Goal: Information Seeking & Learning: Learn about a topic

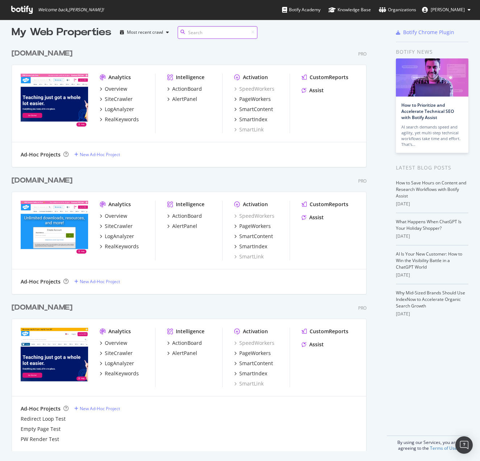
scroll to position [8, 0]
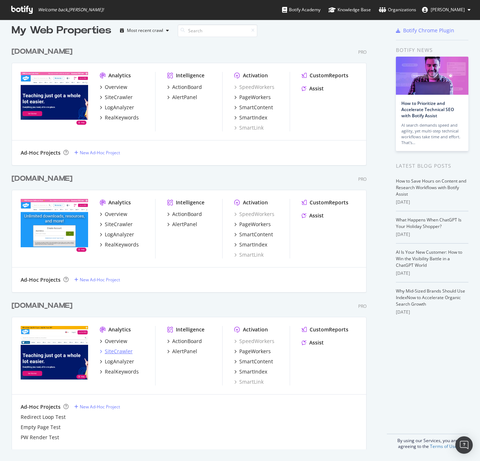
click at [121, 350] on div "SiteCrawler" at bounding box center [119, 350] width 28 height 7
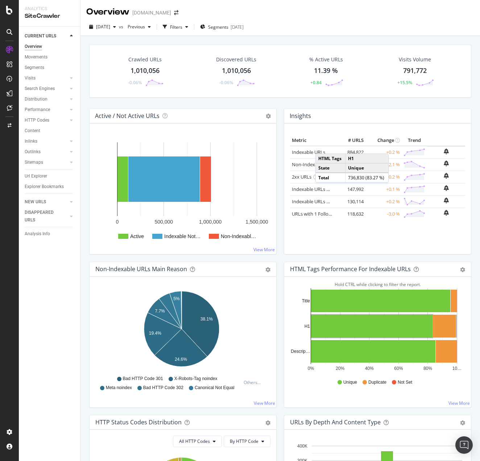
drag, startPoint x: 39, startPoint y: 66, endPoint x: 171, endPoint y: 68, distance: 132.0
click at [39, 66] on div "Segments" at bounding box center [35, 68] width 20 height 8
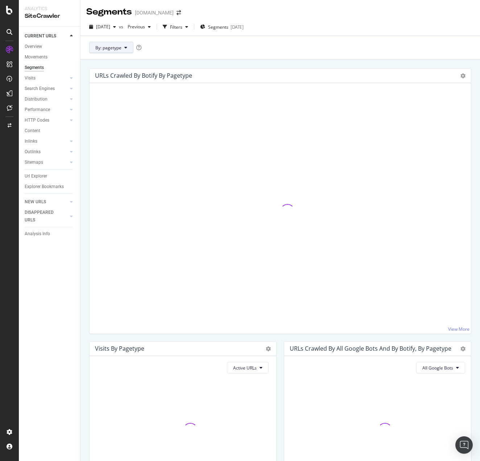
click at [120, 50] on span "By: pagetype" at bounding box center [108, 48] width 26 height 6
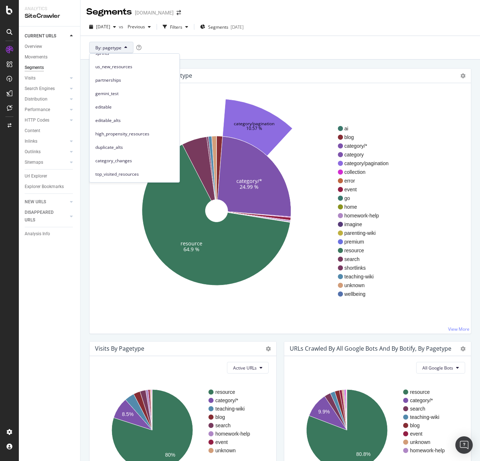
click at [369, 59] on div "By: pagetype" at bounding box center [281, 48] width 400 height 24
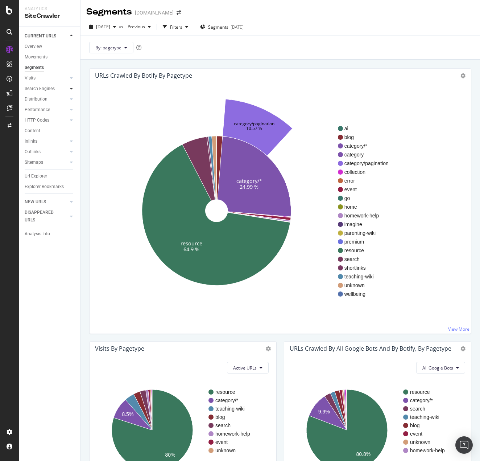
click at [69, 86] on div at bounding box center [71, 88] width 7 height 7
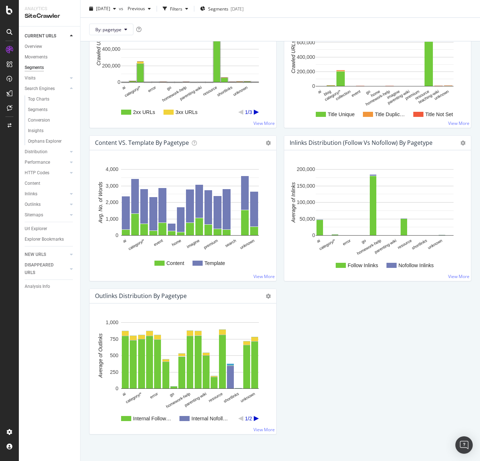
scroll to position [671, 0]
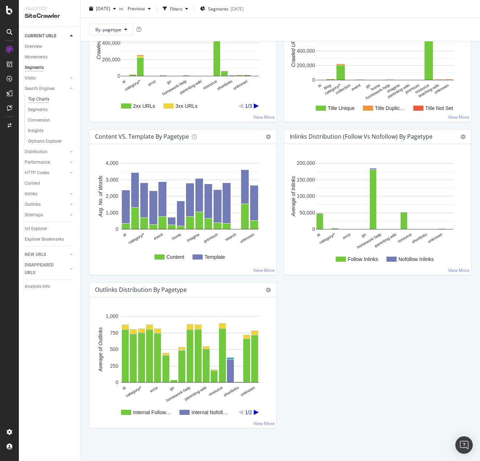
click at [44, 96] on div "Top Charts" at bounding box center [38, 99] width 21 height 8
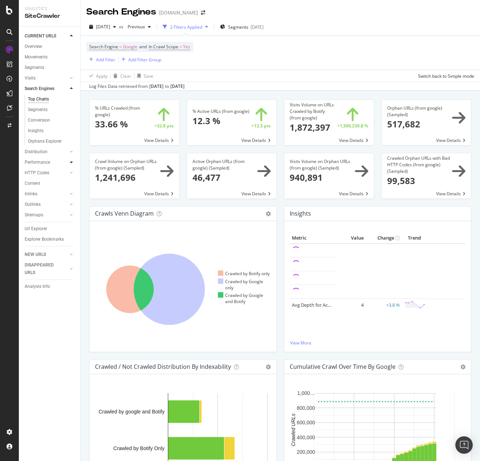
click at [70, 162] on icon at bounding box center [71, 162] width 3 height 4
click at [69, 172] on div at bounding box center [71, 172] width 7 height 7
click at [44, 151] on div "Top Charts" at bounding box center [38, 152] width 21 height 8
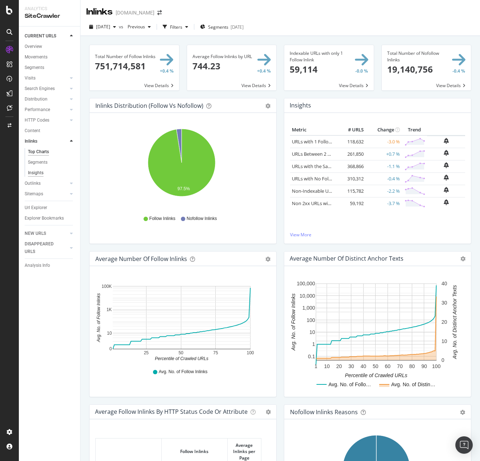
click at [35, 172] on div "Insights" at bounding box center [36, 173] width 16 height 8
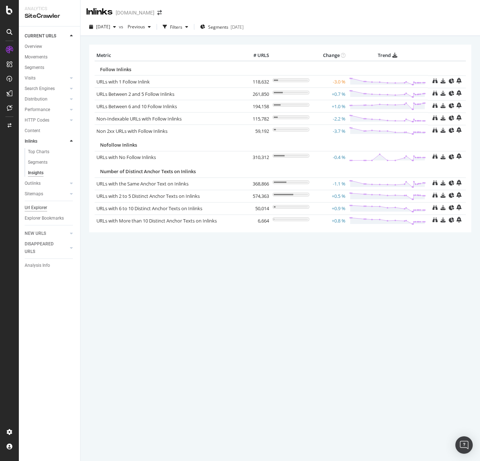
click at [40, 208] on div "Url Explorer" at bounding box center [36, 208] width 22 height 8
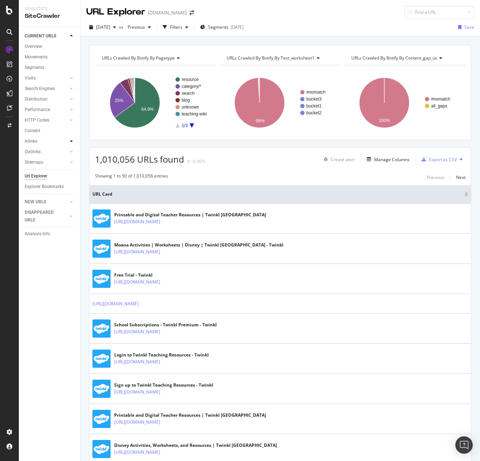
click at [72, 142] on icon at bounding box center [71, 141] width 3 height 4
click at [33, 139] on div "Inlinks" at bounding box center [31, 141] width 13 height 8
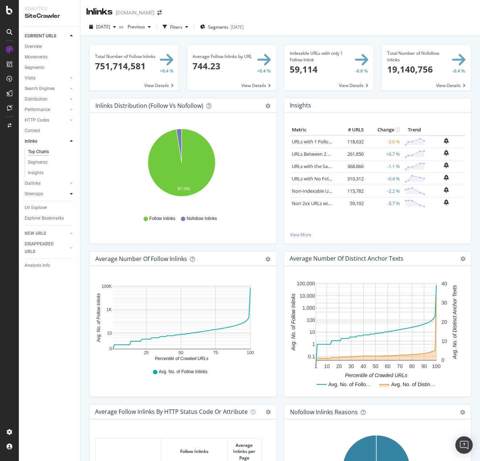
click at [72, 195] on icon at bounding box center [71, 193] width 3 height 4
click at [73, 152] on div at bounding box center [71, 151] width 7 height 7
click at [158, 85] on span at bounding box center [135, 67] width 90 height 45
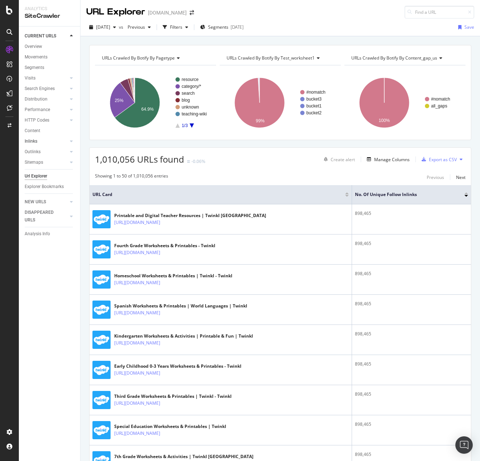
click at [45, 141] on link "Inlinks" at bounding box center [46, 141] width 43 height 8
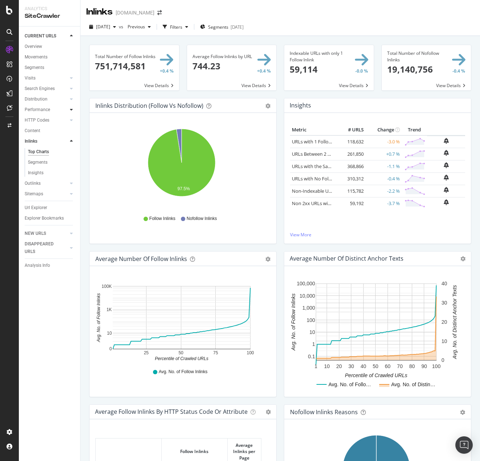
click at [69, 109] on div at bounding box center [71, 109] width 7 height 7
click at [67, 89] on div at bounding box center [64, 88] width 7 height 7
